Goal: Task Accomplishment & Management: Complete application form

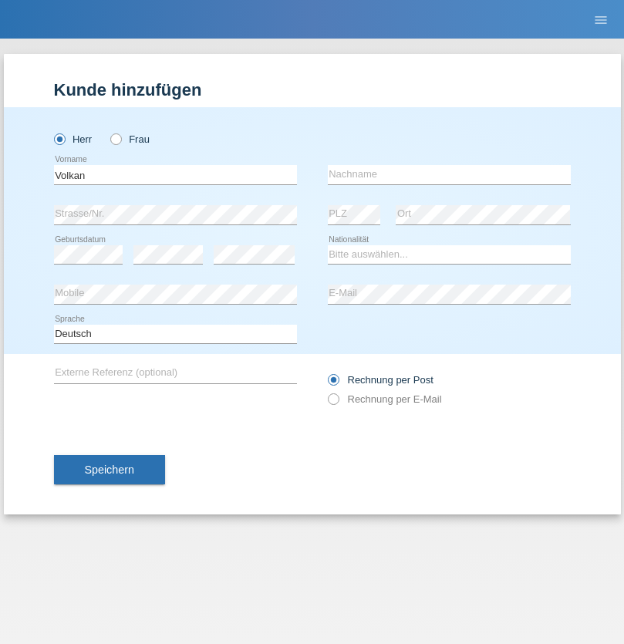
type input "Volkan"
click at [449, 174] on input "text" at bounding box center [449, 174] width 243 height 19
type input "Laçin"
select select "TR"
select select "C"
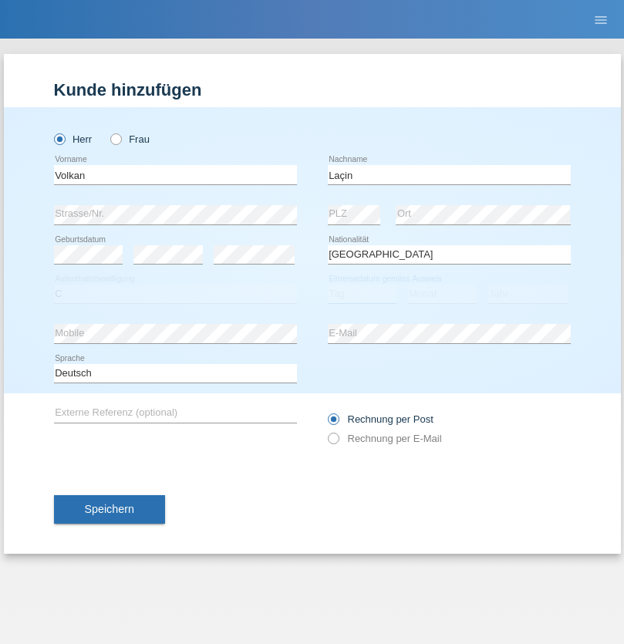
select select "06"
select select "04"
select select "2021"
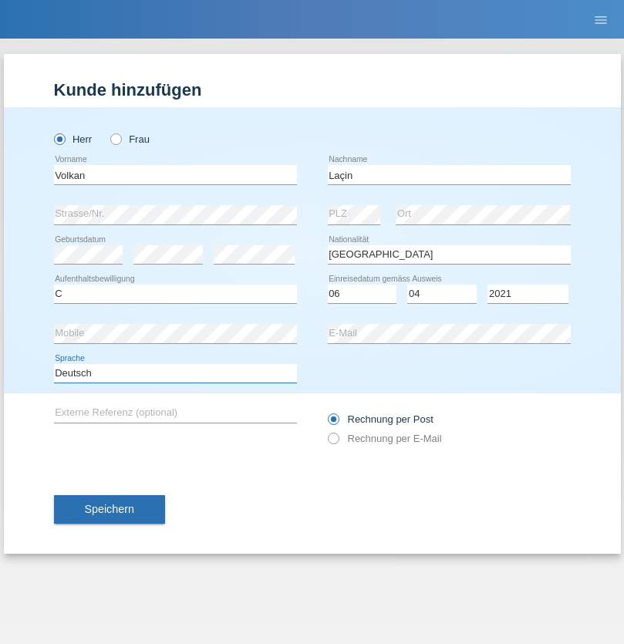
select select "en"
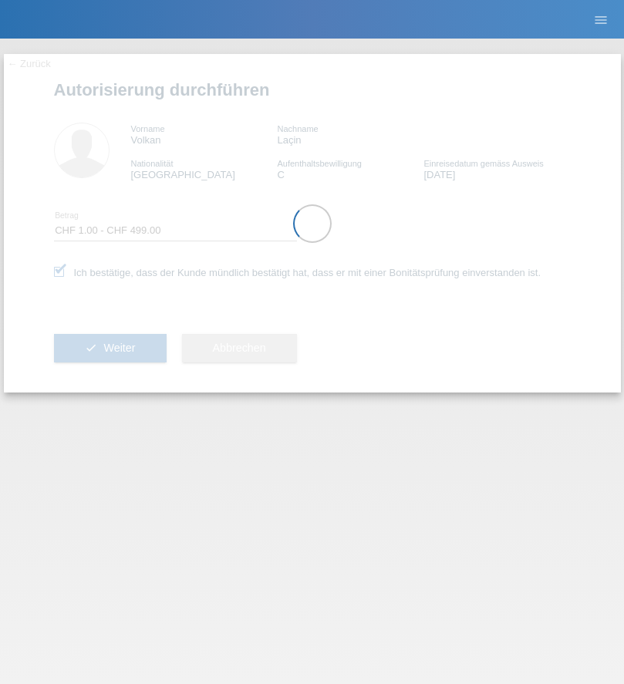
select select "1"
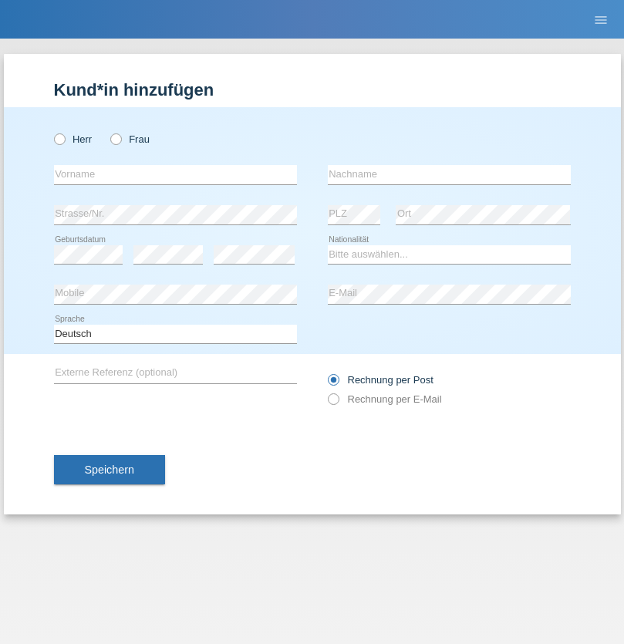
radio input "true"
click at [175, 174] on input "text" at bounding box center [175, 174] width 243 height 19
type input "firat"
click at [449, 174] on input "text" at bounding box center [449, 174] width 243 height 19
type input "kara"
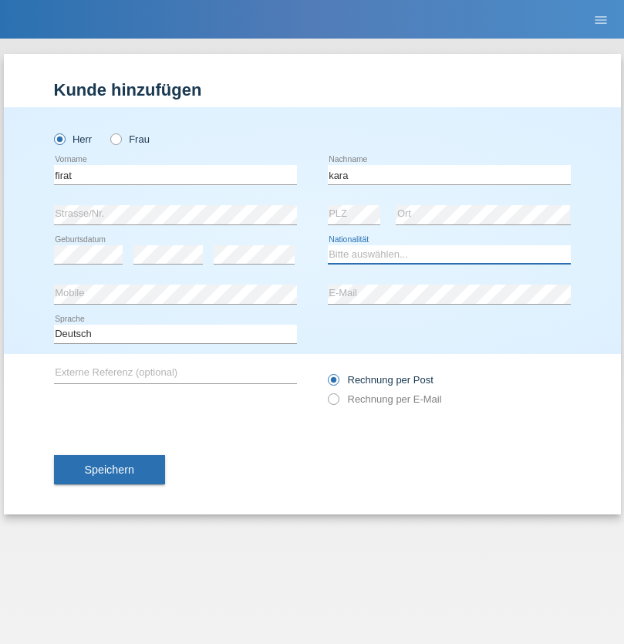
select select "CH"
radio input "true"
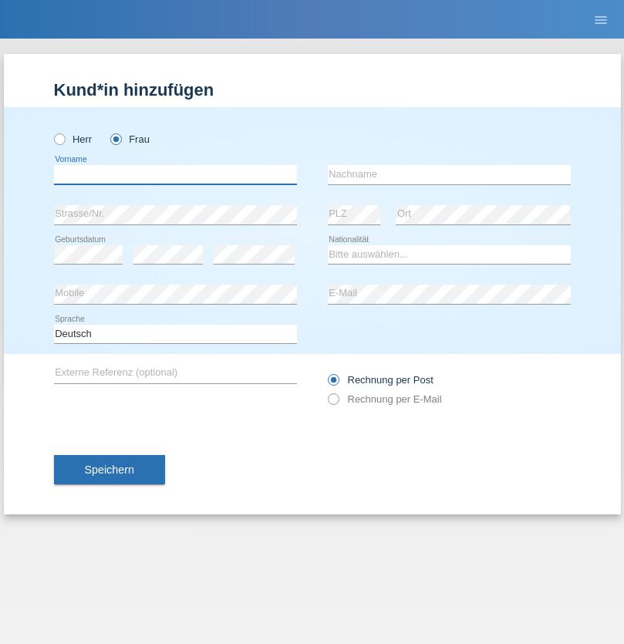
click at [175, 174] on input "text" at bounding box center [175, 174] width 243 height 19
type input "Lina"
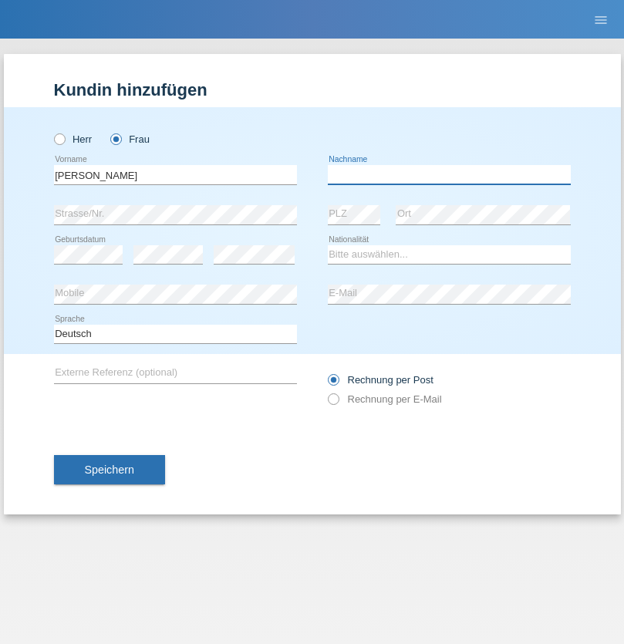
click at [449, 174] on input "text" at bounding box center [449, 174] width 243 height 19
type input "Duric"
select select "CH"
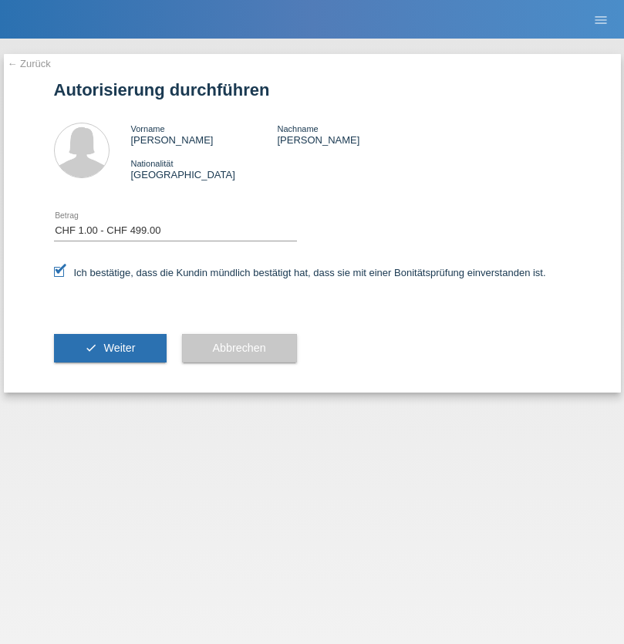
select select "1"
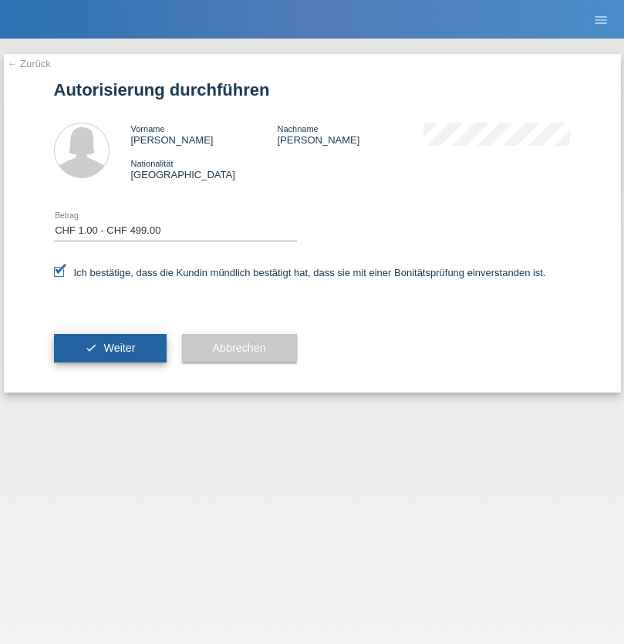
click at [110, 348] on span "Weiter" at bounding box center [119, 348] width 32 height 12
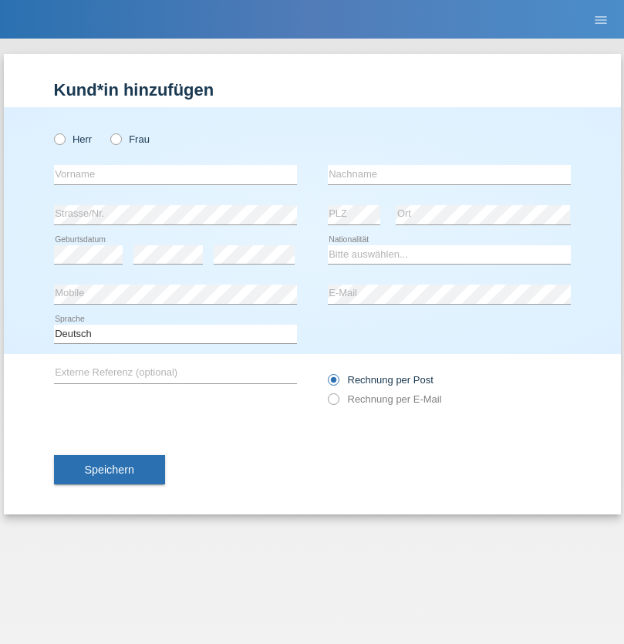
radio input "true"
click at [175, 174] on input "text" at bounding box center [175, 174] width 243 height 19
type input "Sabrina"
click at [449, 174] on input "text" at bounding box center [449, 174] width 243 height 19
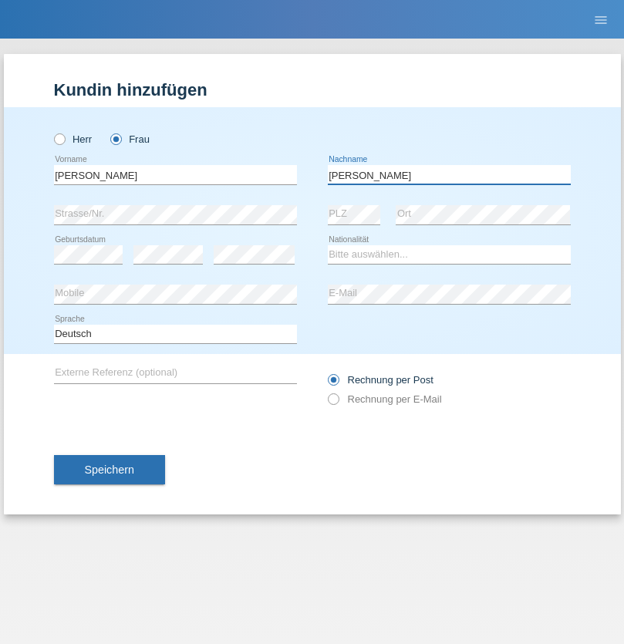
type input "Santos"
select select "PT"
select select "C"
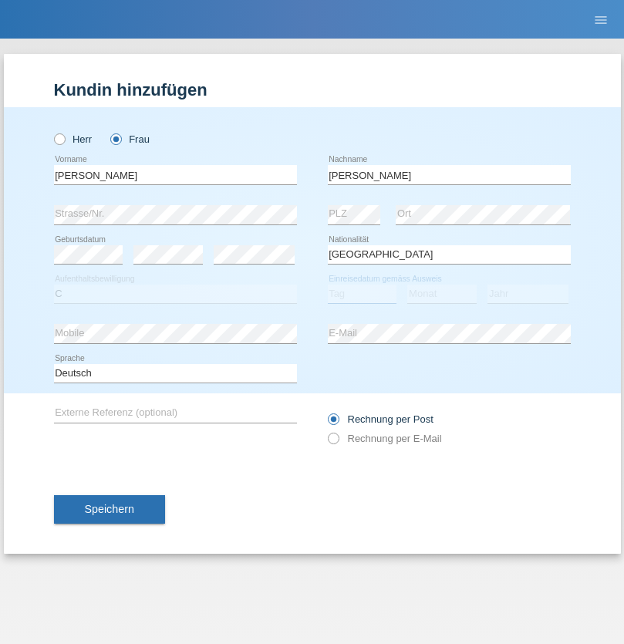
select select "05"
select select "12"
select select "2000"
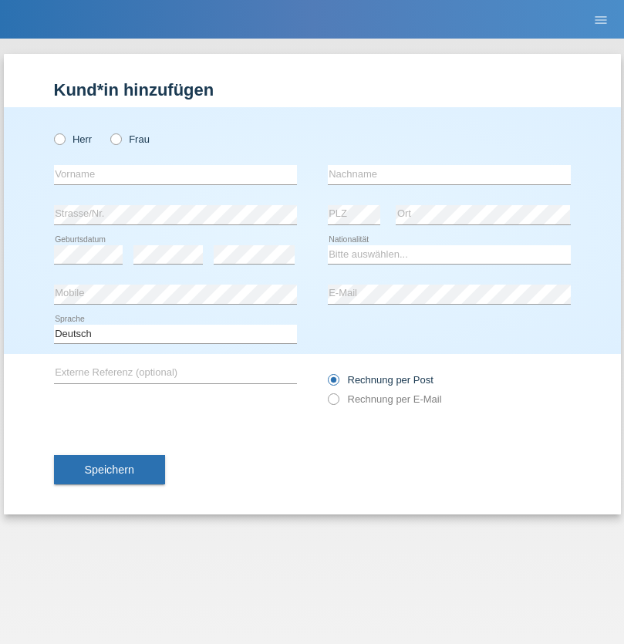
radio input "true"
click at [175, 174] on input "text" at bounding box center [175, 174] width 243 height 19
type input "Anett"
click at [449, 174] on input "text" at bounding box center [449, 174] width 243 height 19
type input "Tanner"
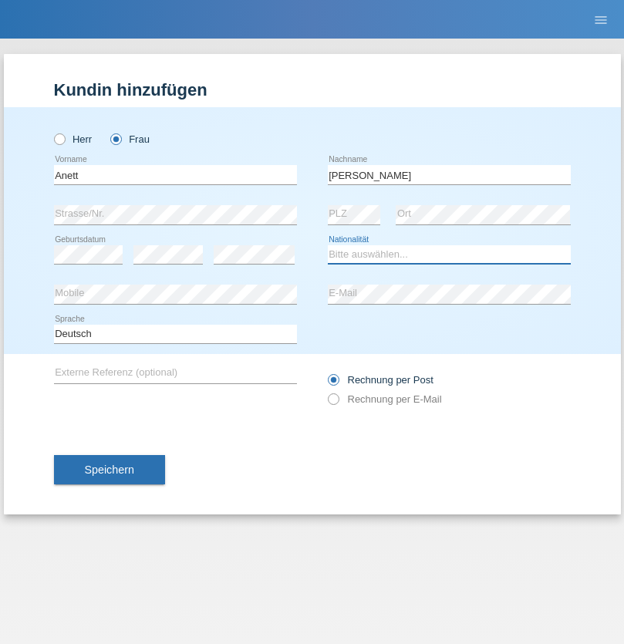
select select "HU"
select select "C"
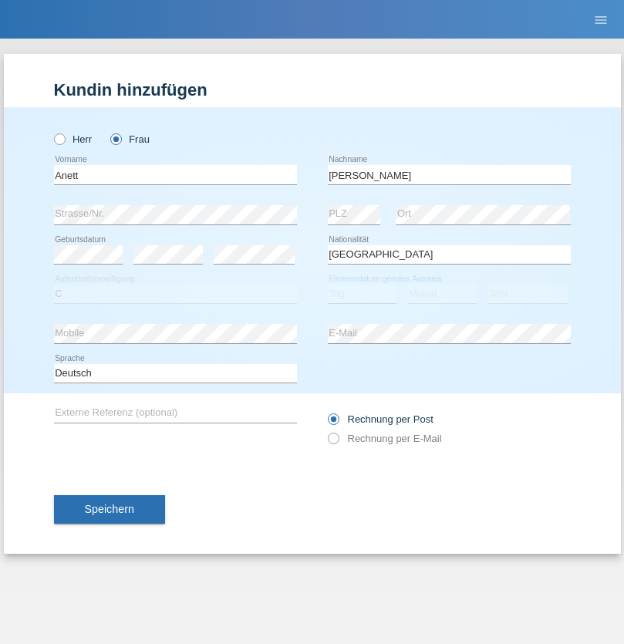
select select "03"
select select "09"
select select "2021"
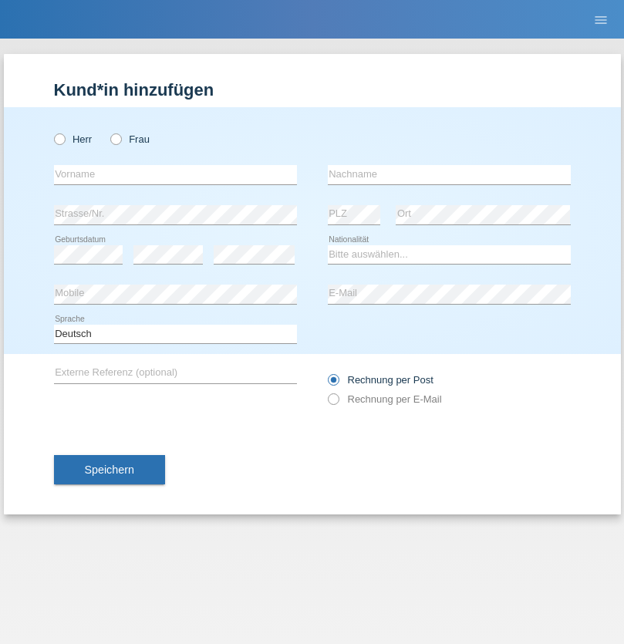
radio input "true"
click at [175, 174] on input "text" at bounding box center [175, 174] width 243 height 19
type input "Tanja"
click at [449, 174] on input "text" at bounding box center [449, 174] width 243 height 19
type input "Hirsiger"
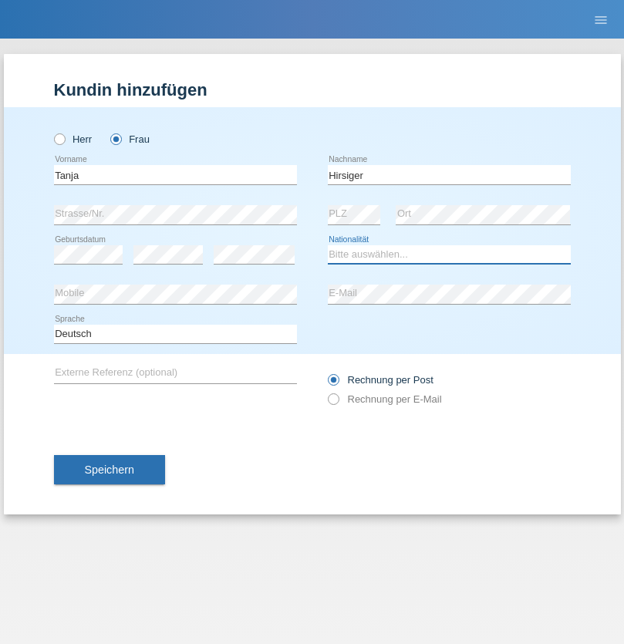
select select "CH"
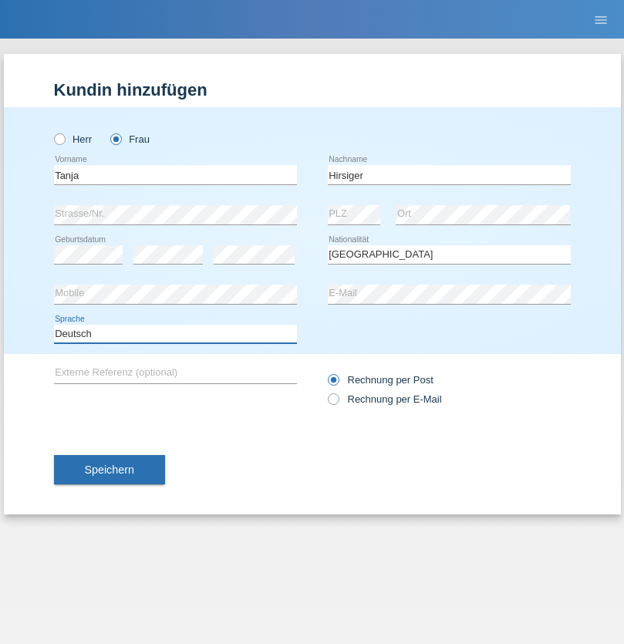
select select "en"
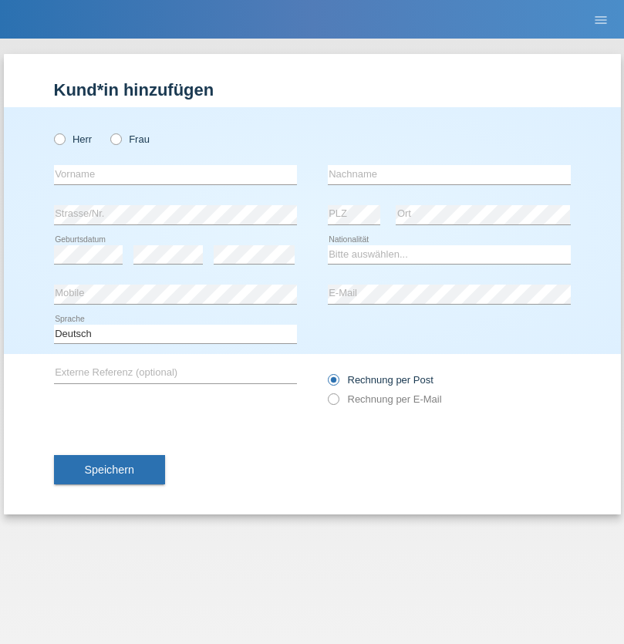
radio input "true"
click at [175, 174] on input "text" at bounding box center [175, 174] width 243 height 19
type input "Ketty"
click at [449, 174] on input "text" at bounding box center [449, 174] width 243 height 19
type input "Kalupnath"
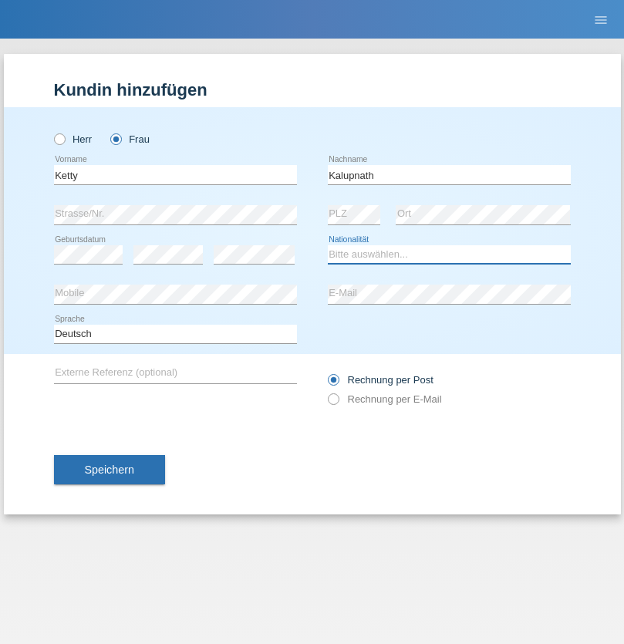
select select "CH"
